Goal: Find specific page/section: Find specific page/section

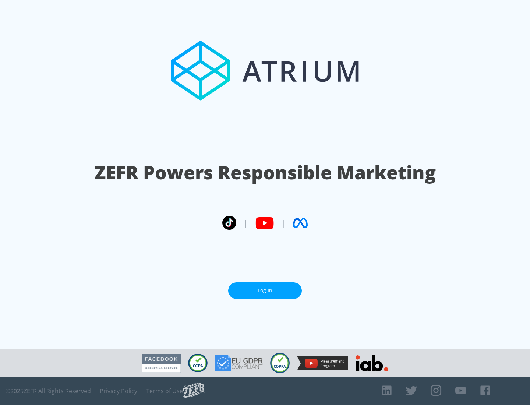
click at [265, 290] on link "Log In" at bounding box center [265, 290] width 74 height 17
